Goal: Information Seeking & Learning: Learn about a topic

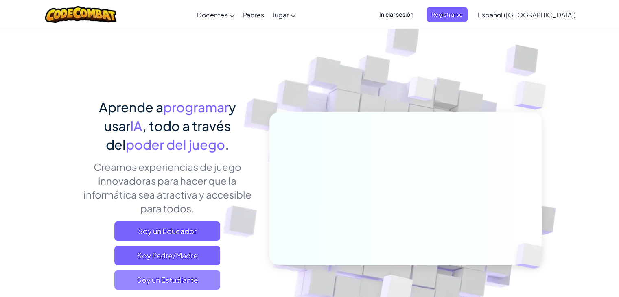
click at [195, 275] on span "Soy un Estudiante" at bounding box center [167, 280] width 106 height 20
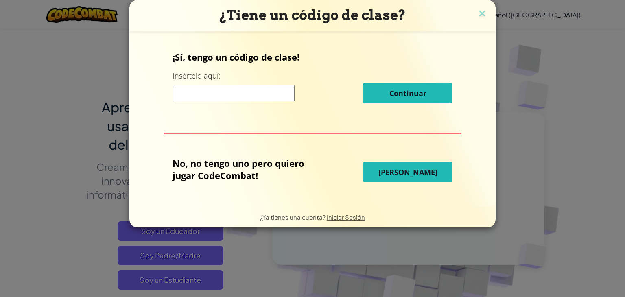
click at [382, 170] on button "[PERSON_NAME]" at bounding box center [407, 172] width 89 height 20
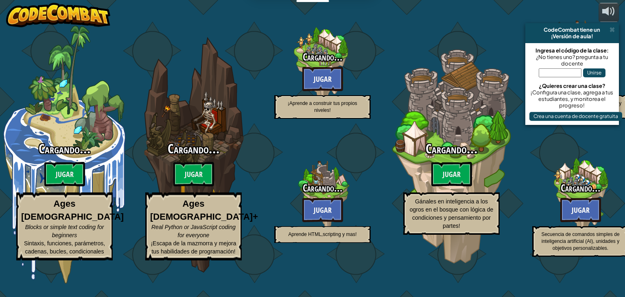
select select "es-419"
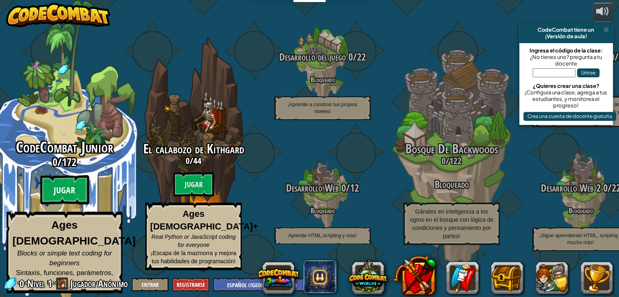
click at [71, 185] on btn "Jugar" at bounding box center [64, 189] width 49 height 29
select select "es-419"
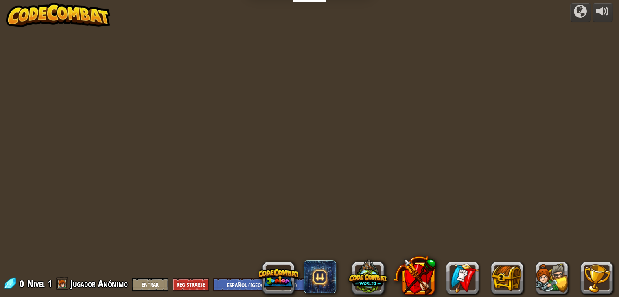
select select "es-419"
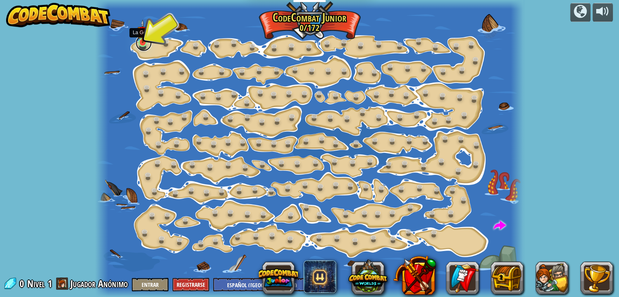
click at [143, 46] on link at bounding box center [143, 43] width 16 height 16
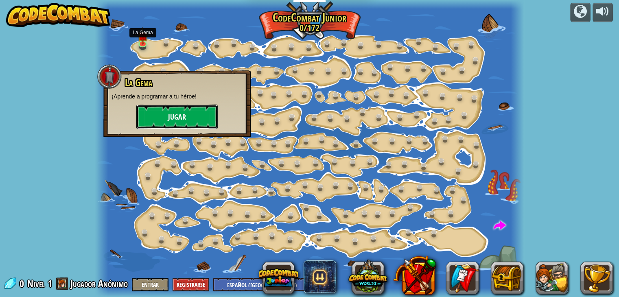
click at [168, 122] on button "Jugar" at bounding box center [176, 117] width 81 height 24
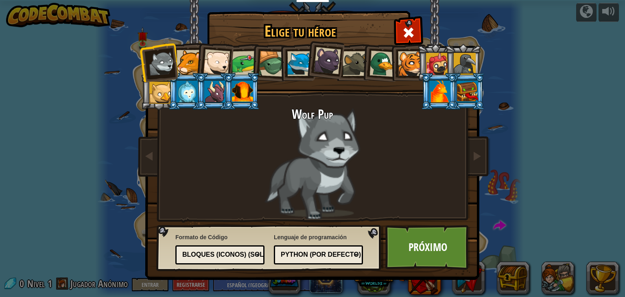
click at [415, 63] on div at bounding box center [410, 63] width 25 height 25
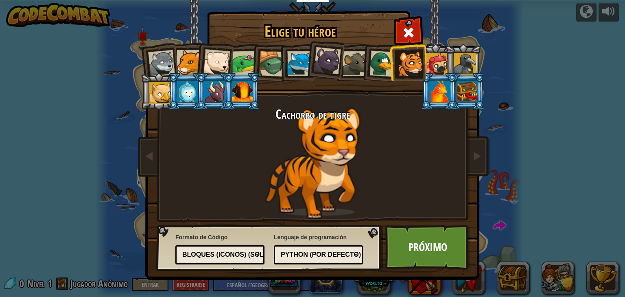
click at [220, 58] on div at bounding box center [216, 62] width 27 height 27
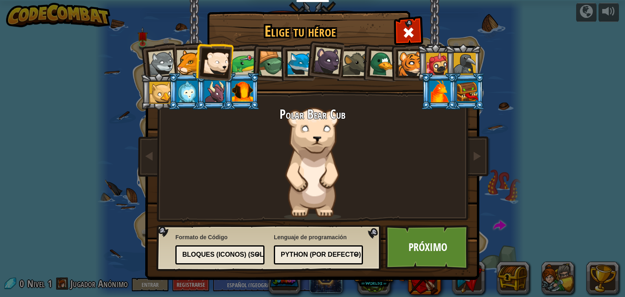
click at [403, 64] on div at bounding box center [410, 63] width 25 height 25
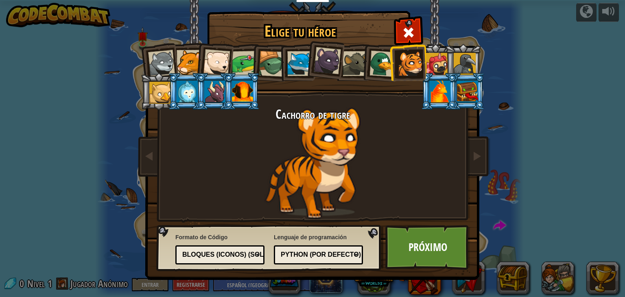
click at [333, 62] on div at bounding box center [327, 60] width 27 height 27
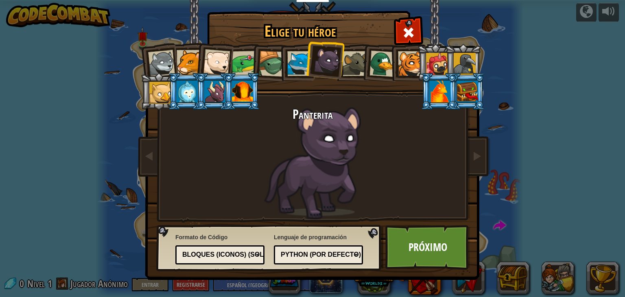
click at [242, 94] on div at bounding box center [242, 92] width 21 height 22
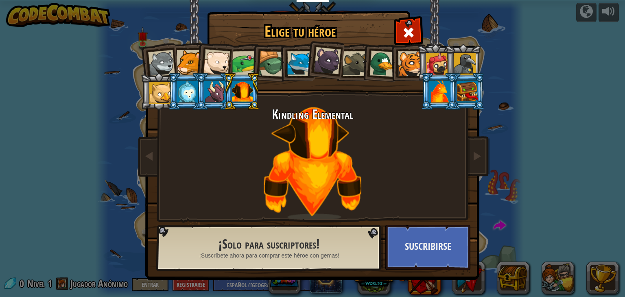
click at [209, 85] on div at bounding box center [214, 92] width 21 height 22
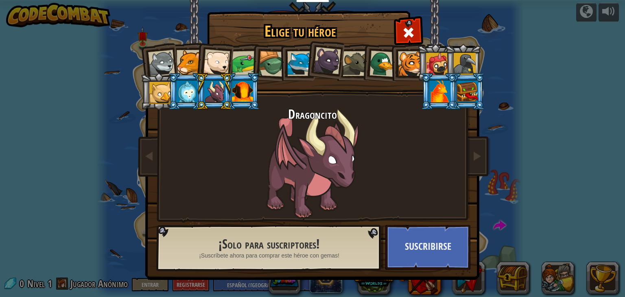
click at [191, 87] on div at bounding box center [187, 92] width 21 height 22
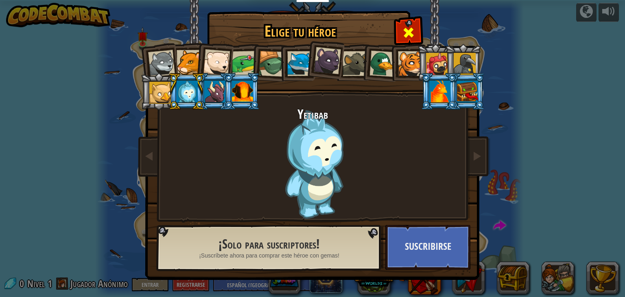
click at [409, 38] on span at bounding box center [408, 32] width 13 height 13
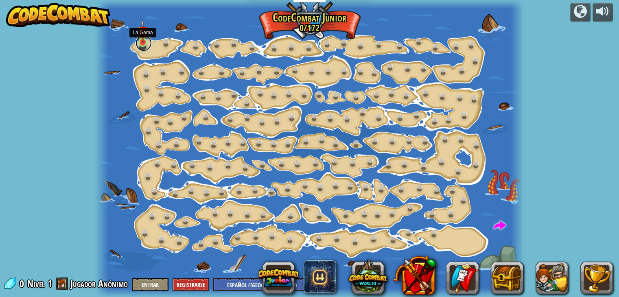
click at [144, 46] on link at bounding box center [143, 43] width 16 height 16
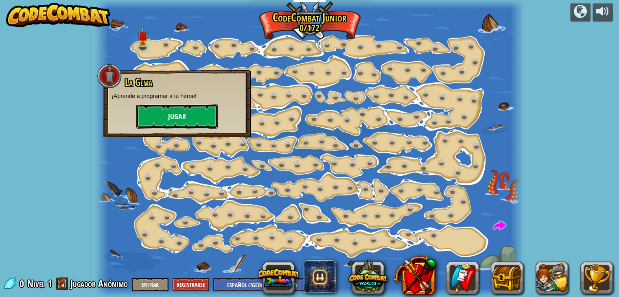
click at [182, 124] on button "Jugar" at bounding box center [176, 116] width 81 height 24
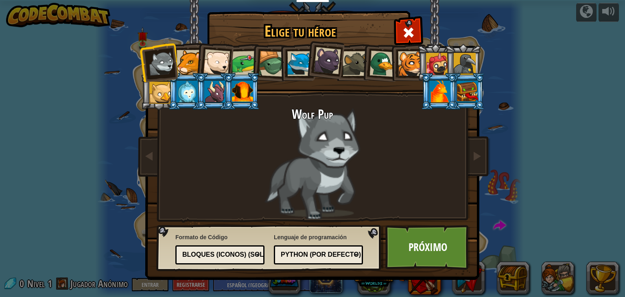
click at [415, 63] on div at bounding box center [410, 63] width 25 height 25
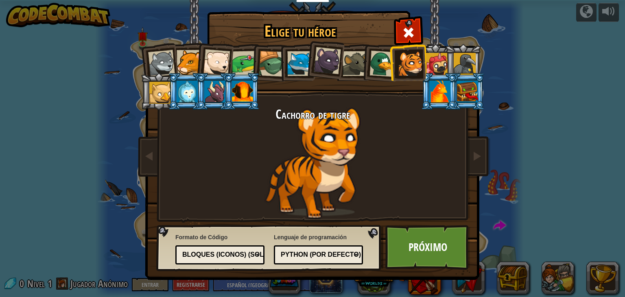
click at [438, 66] on div at bounding box center [437, 64] width 22 height 22
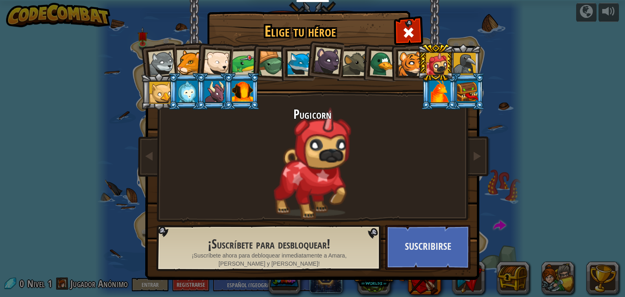
click at [413, 65] on div at bounding box center [410, 63] width 25 height 25
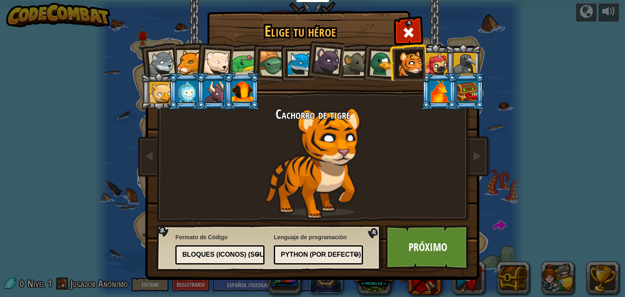
click at [339, 251] on div "Python (por Defecto)" at bounding box center [316, 254] width 70 height 9
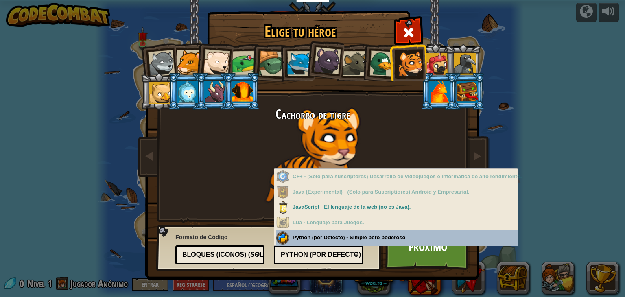
click at [229, 254] on div "Bloques (iconos) (Solo Junior)" at bounding box center [217, 254] width 70 height 9
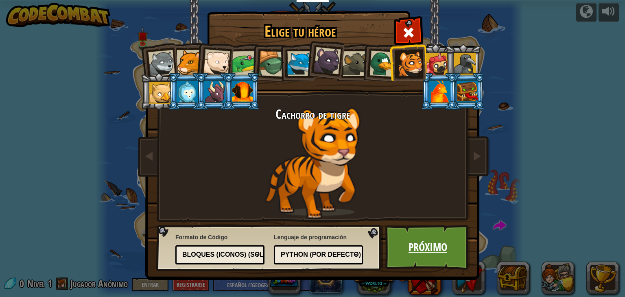
click at [439, 253] on link "Próximo" at bounding box center [427, 247] width 85 height 45
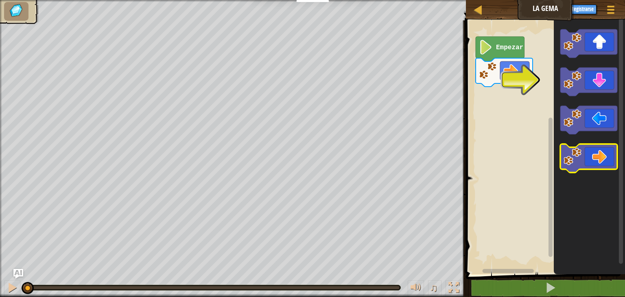
click at [593, 157] on icon "Espacio de trabajo de Blockly" at bounding box center [588, 158] width 57 height 28
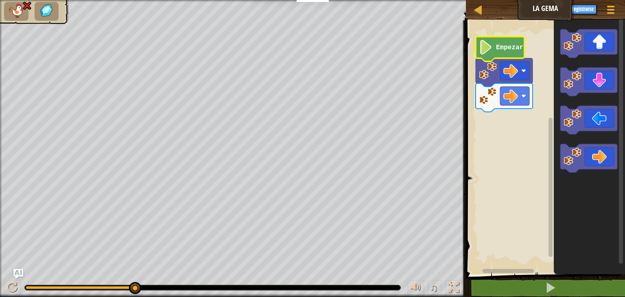
click at [508, 48] on text "Empezar" at bounding box center [509, 47] width 27 height 7
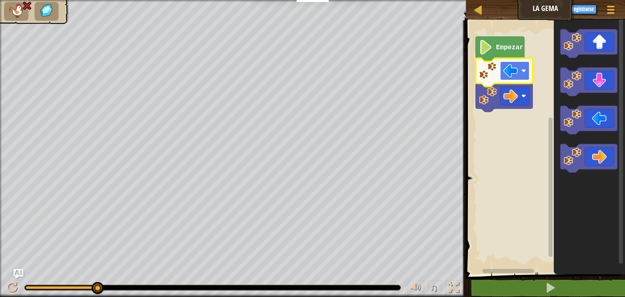
click at [511, 67] on image "Espacio de trabajo de Blockly" at bounding box center [510, 70] width 15 height 15
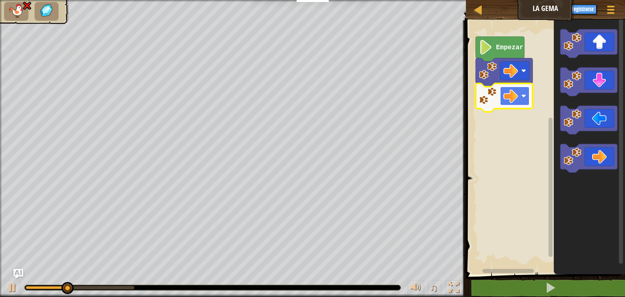
click at [515, 96] on image "Espacio de trabajo de Blockly" at bounding box center [510, 96] width 15 height 15
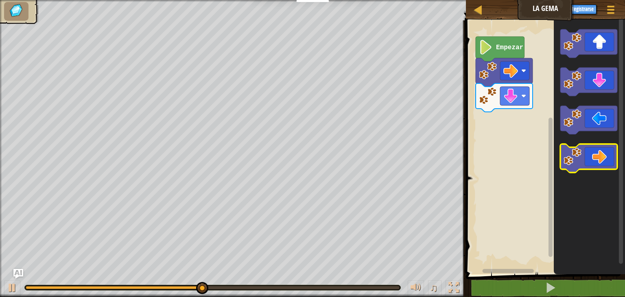
click at [588, 155] on icon "Espacio de trabajo de Blockly" at bounding box center [588, 158] width 57 height 28
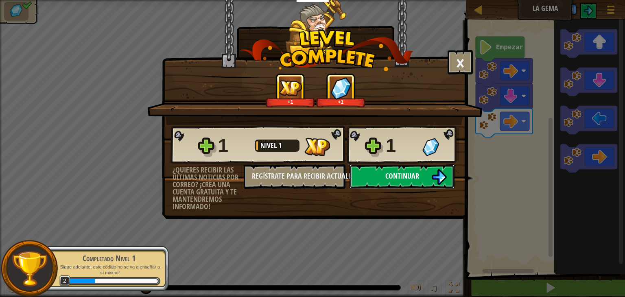
click at [398, 175] on span "Continuar" at bounding box center [402, 176] width 34 height 10
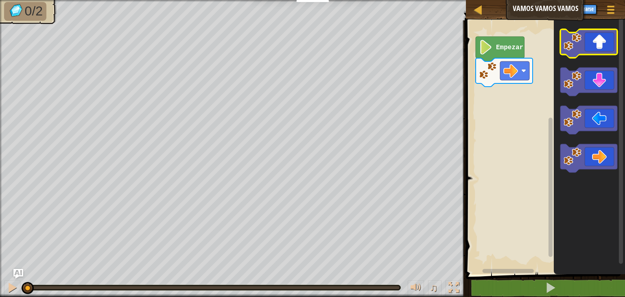
click at [595, 52] on icon "Espacio de trabajo de Blockly" at bounding box center [588, 43] width 57 height 28
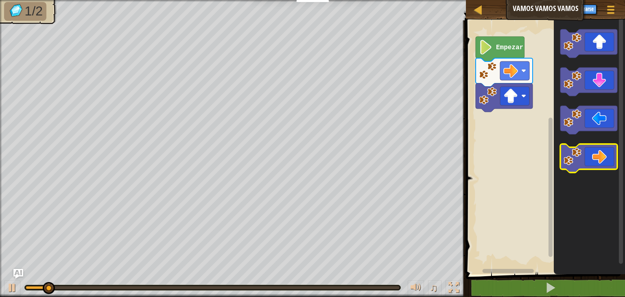
click at [599, 153] on icon "Espacio de trabajo de Blockly" at bounding box center [588, 158] width 57 height 28
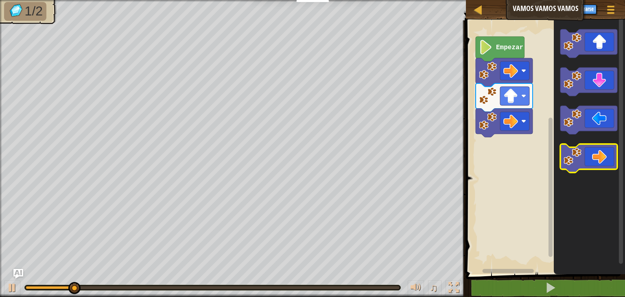
click at [599, 153] on icon "Espacio de trabajo de Blockly" at bounding box center [588, 158] width 57 height 28
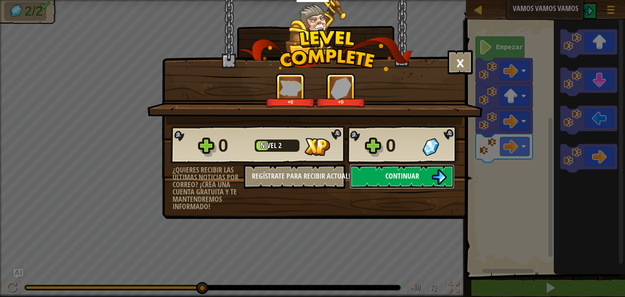
click at [412, 178] on span "Continuar" at bounding box center [402, 176] width 34 height 10
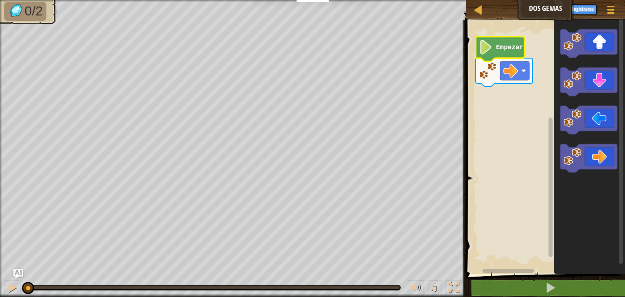
click at [501, 54] on icon "Espacio de trabajo de Blockly" at bounding box center [499, 49] width 49 height 25
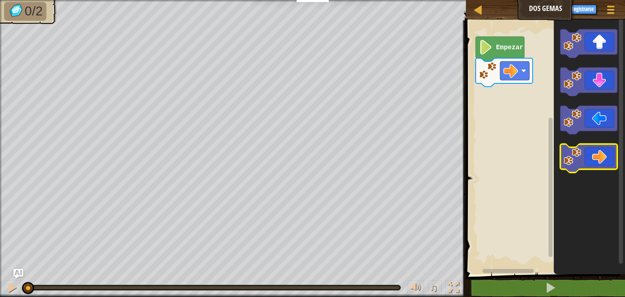
click at [600, 155] on icon "Espacio de trabajo de Blockly" at bounding box center [588, 158] width 57 height 28
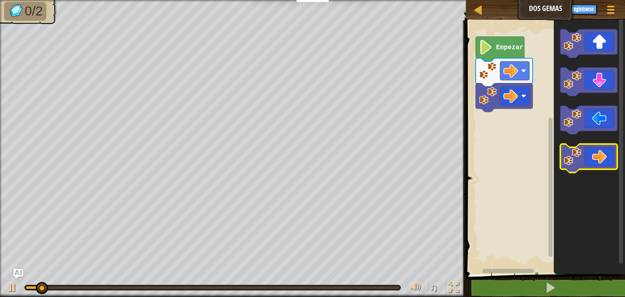
click at [600, 155] on icon "Espacio de trabajo de Blockly" at bounding box center [588, 158] width 57 height 28
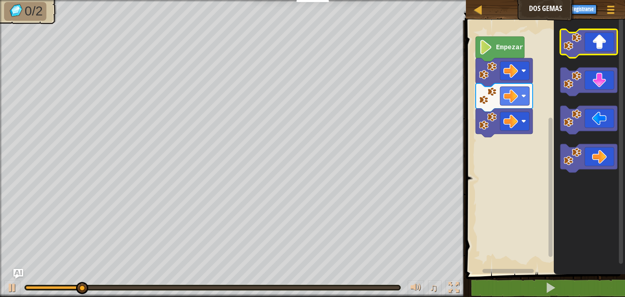
click at [599, 47] on icon "Espacio de trabajo de Blockly" at bounding box center [588, 43] width 57 height 28
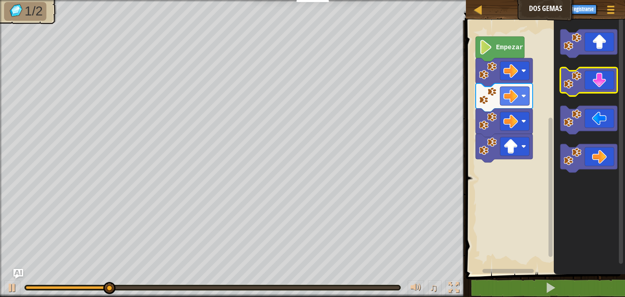
click at [600, 88] on icon "Espacio de trabajo de Blockly" at bounding box center [588, 82] width 57 height 28
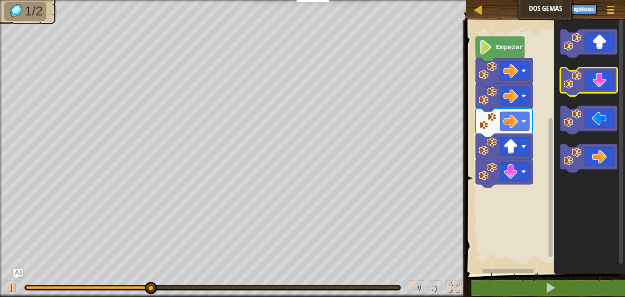
click at [600, 88] on icon "Espacio de trabajo de Blockly" at bounding box center [588, 82] width 57 height 28
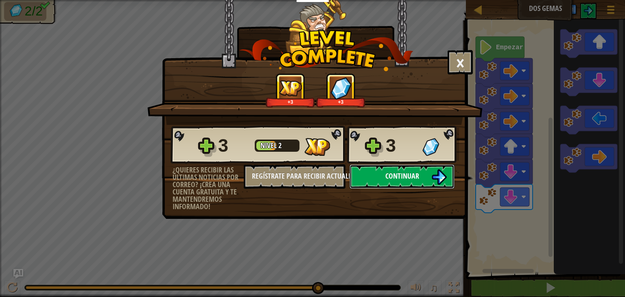
click at [395, 185] on button "Continuar" at bounding box center [401, 176] width 105 height 24
